Goal: Information Seeking & Learning: Compare options

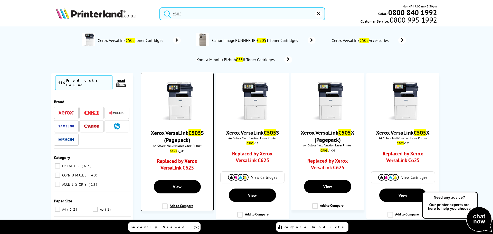
type input "c505"
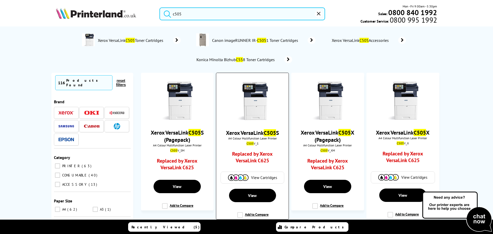
click at [245, 113] on img at bounding box center [252, 101] width 39 height 39
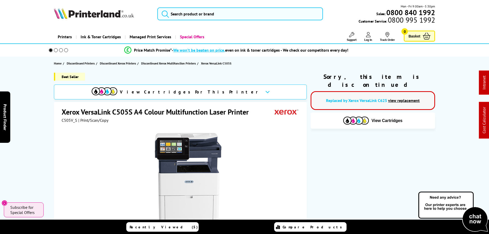
click at [94, 12] on img at bounding box center [94, 13] width 80 height 11
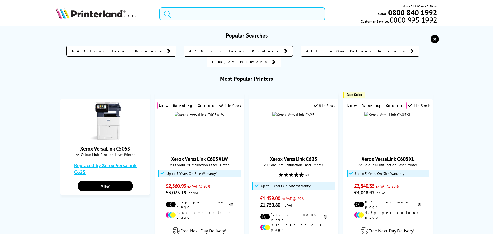
click at [201, 15] on input "search" at bounding box center [242, 13] width 166 height 13
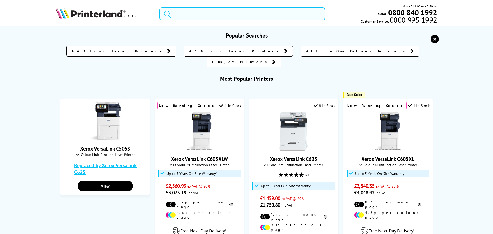
click at [195, 16] on input "search" at bounding box center [242, 13] width 166 height 13
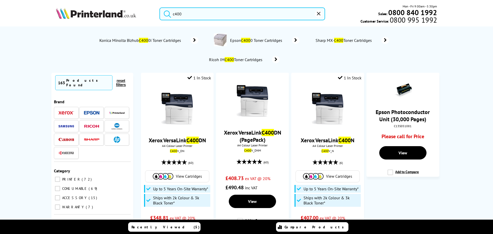
type input "c400"
drag, startPoint x: 195, startPoint y: 16, endPoint x: 48, endPoint y: -2, distance: 147.9
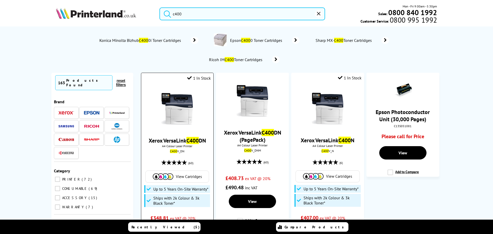
click at [171, 107] on img at bounding box center [177, 109] width 39 height 39
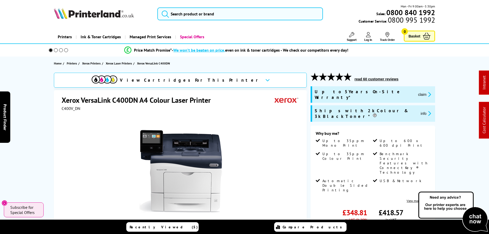
click at [95, 16] on img at bounding box center [94, 13] width 80 height 11
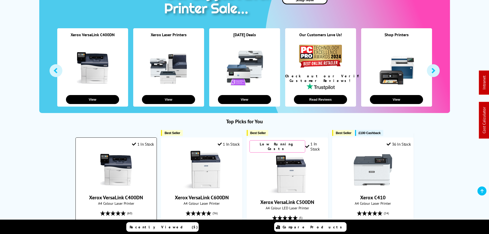
scroll to position [77, 0]
